Goal: Navigation & Orientation: Find specific page/section

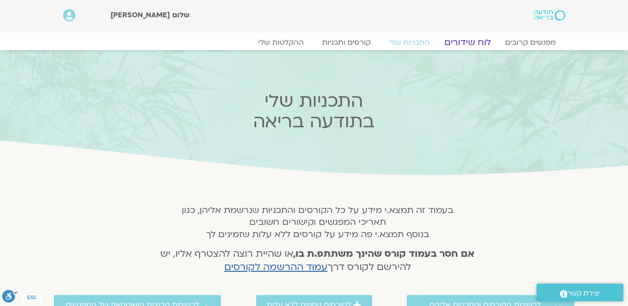
click at [462, 38] on link "לוח שידורים" at bounding box center [467, 42] width 69 height 11
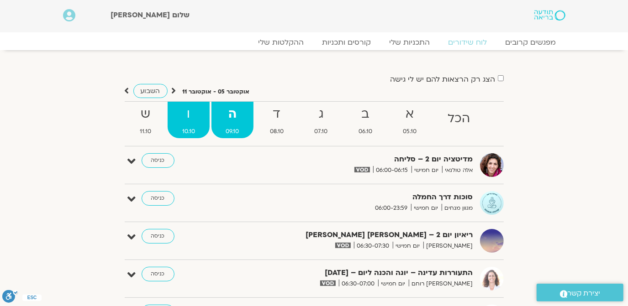
click at [184, 126] on link "ו 10.10" at bounding box center [189, 120] width 42 height 37
